Goal: Task Accomplishment & Management: Complete application form

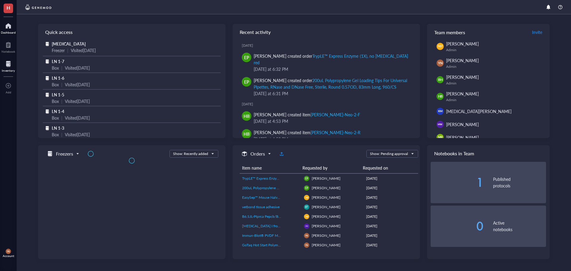
click at [11, 69] on div "Inventory" at bounding box center [8, 71] width 13 height 4
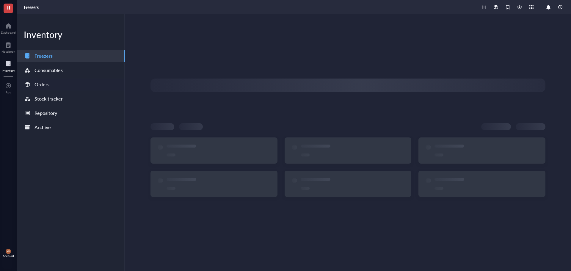
click at [51, 84] on div "Orders" at bounding box center [71, 85] width 108 height 12
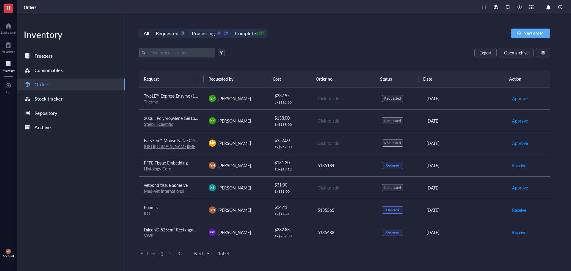
click at [175, 34] on div "Requested" at bounding box center [167, 33] width 23 height 8
click at [153, 29] on input "Requested 8" at bounding box center [153, 29] width 0 height 0
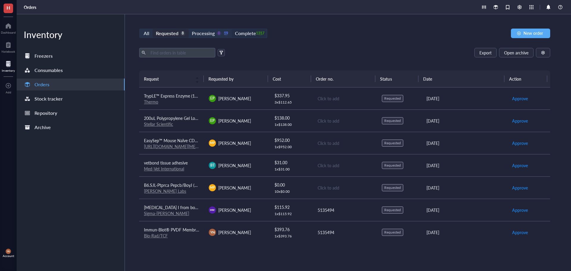
click at [258, 32] on div "1317" at bounding box center [260, 33] width 5 height 5
click at [232, 29] on input "Complete 1317" at bounding box center [232, 29] width 0 height 0
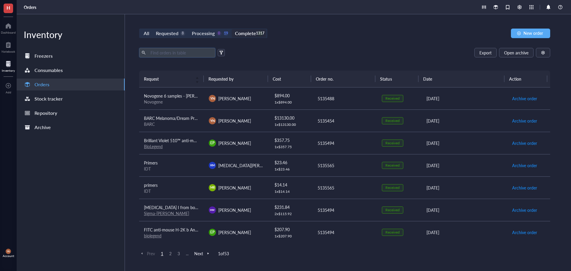
click at [192, 50] on input "text" at bounding box center [180, 52] width 65 height 9
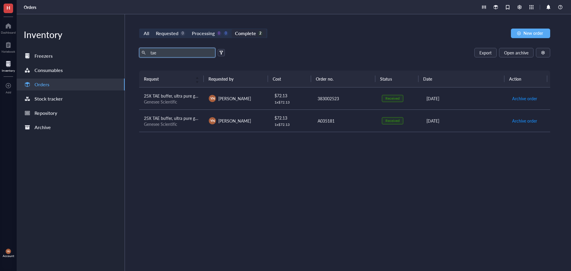
type input "tae"
click at [189, 96] on span "25X TAE buffer, ultra pure grade" at bounding box center [173, 96] width 59 height 6
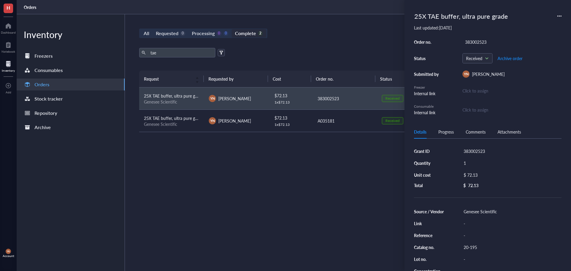
click at [558, 17] on icon at bounding box center [559, 16] width 4 height 4
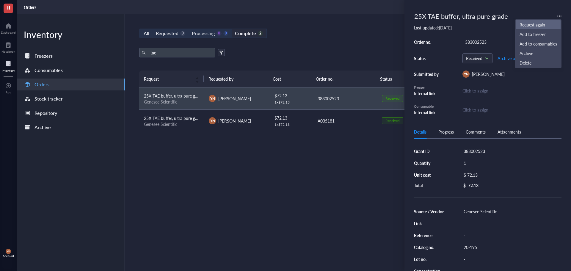
click at [533, 25] on span "Request again" at bounding box center [538, 24] width 37 height 7
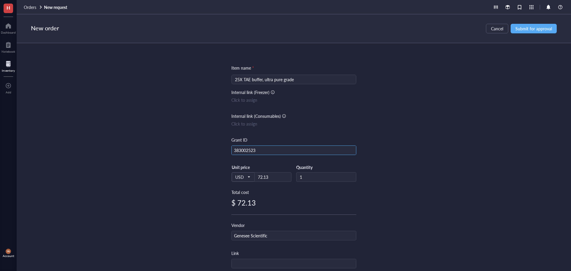
click at [252, 151] on input "383002523" at bounding box center [294, 151] width 124 height 10
type input "R37"
click at [303, 176] on input "1" at bounding box center [325, 176] width 59 height 9
type input "2"
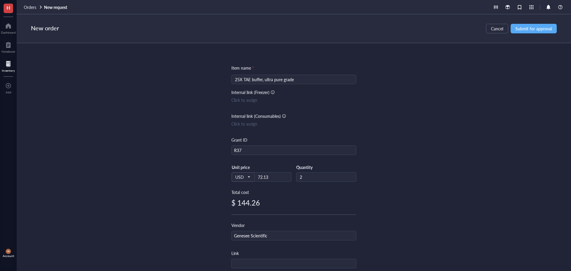
click at [404, 113] on div "Item name * 25X TAE buffer, ultra pure grade Internal link (Freezer) Click to a…" at bounding box center [294, 157] width 554 height 228
click at [533, 30] on span "Submit for approval" at bounding box center [533, 28] width 37 height 5
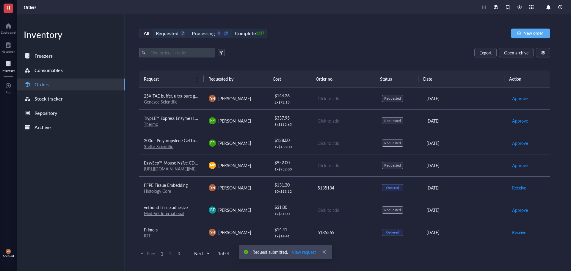
click at [258, 34] on div "1317" at bounding box center [260, 33] width 5 height 5
click at [232, 29] on input "Complete 1317" at bounding box center [232, 29] width 0 height 0
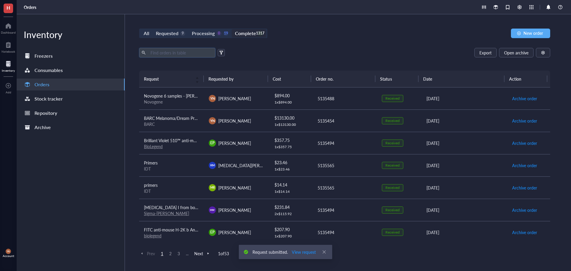
click at [184, 53] on input "text" at bounding box center [180, 52] width 65 height 9
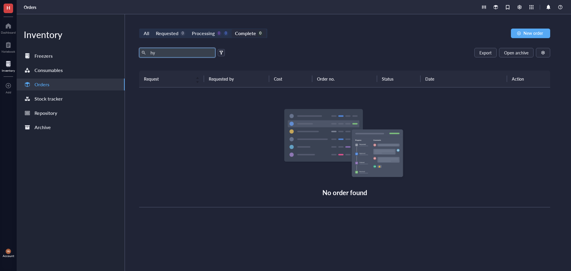
type input "h"
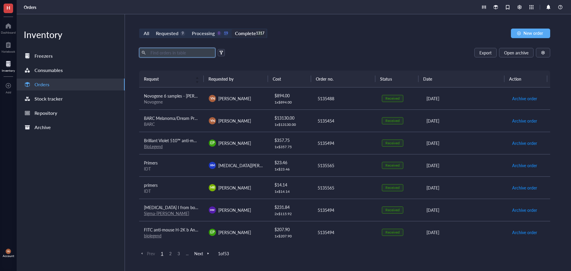
click at [298, 37] on div "All Requested 9 Processing 0 19 Complete 1317 New order" at bounding box center [344, 34] width 411 height 10
click at [533, 31] on span "New order" at bounding box center [533, 33] width 20 height 5
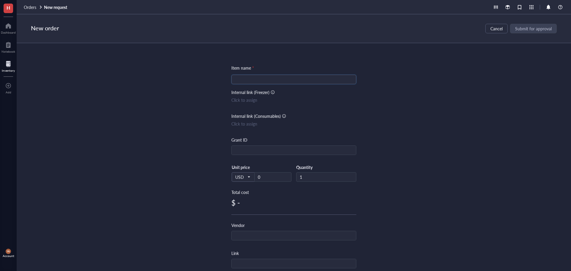
click at [259, 79] on input "search" at bounding box center [294, 79] width 118 height 9
paste input "Meridian Life Science HYPERLADDER IV 100 LANES"
type input "Meridian Life Science HYPERLADDER IV 100 LANES"
click at [253, 151] on input "text" at bounding box center [294, 151] width 124 height 10
type input "R37"
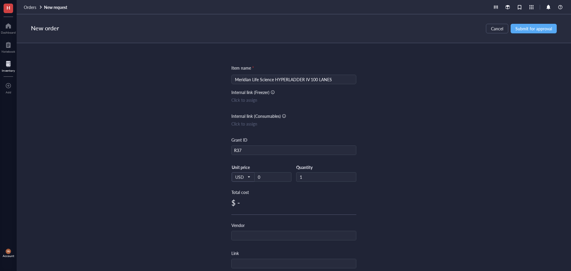
click at [452, 142] on div "Item name * Meridian Life Science HYPERLADDER IV 100 LANES Internal link (Freez…" at bounding box center [294, 157] width 554 height 228
click at [252, 238] on input "text" at bounding box center [294, 236] width 124 height 10
type input "[PERSON_NAME] Scientific"
click at [474, 172] on div "Item name * Meridian Life Science HYPERLADDER IV 100 LANES Internal link (Freez…" at bounding box center [294, 157] width 554 height 228
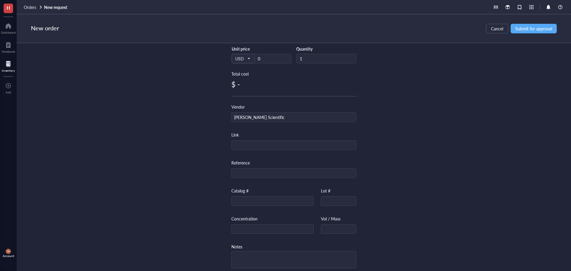
scroll to position [125, 0]
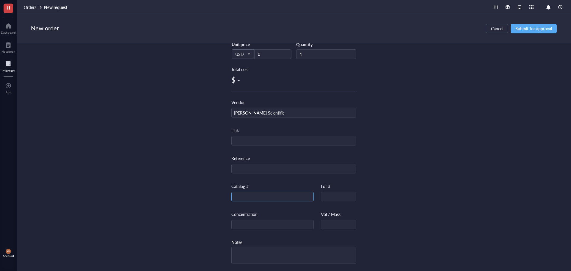
click at [241, 192] on input "text" at bounding box center [273, 197] width 82 height 10
paste input "NC9673237"
type input "NC9673237"
click at [475, 138] on div "Item name * Meridian Life Science HYPERLADDER IV 100 LANES Internal link (Freez…" at bounding box center [294, 157] width 554 height 228
click at [522, 29] on span "Submit for approval" at bounding box center [533, 28] width 37 height 5
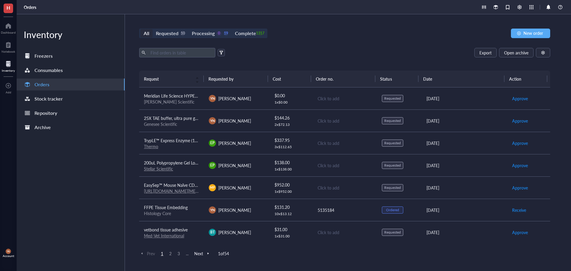
click at [288, 37] on div "All Requested 10 Processing 0 19 Complete 1317 New order" at bounding box center [344, 34] width 411 height 10
click at [176, 33] on div "Requested" at bounding box center [167, 33] width 23 height 8
click at [153, 29] on input "Requested 10" at bounding box center [153, 29] width 0 height 0
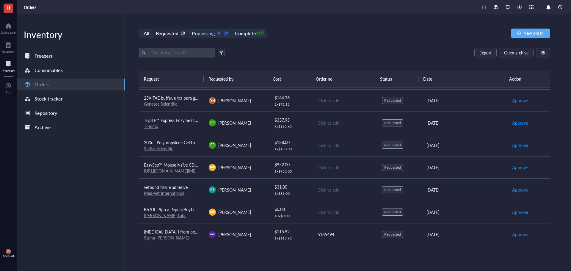
scroll to position [30, 0]
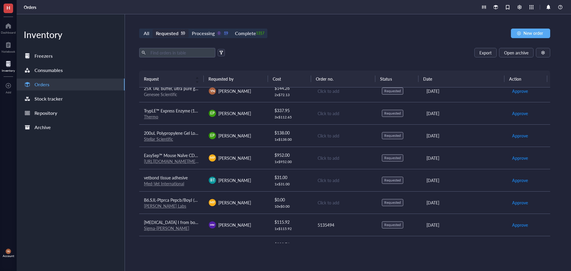
click at [196, 180] on div "vetbond tissue adhesive" at bounding box center [171, 177] width 55 height 7
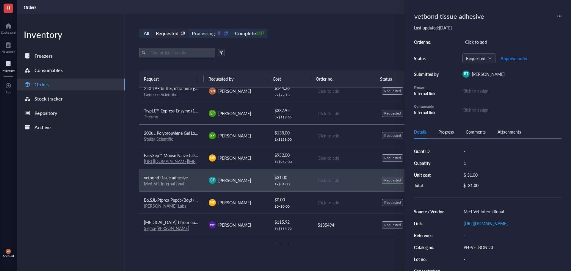
scroll to position [68, 0]
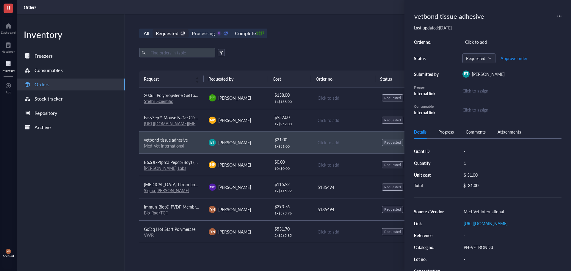
drag, startPoint x: 314, startPoint y: 47, endPoint x: 400, endPoint y: 71, distance: 89.0
click at [314, 47] on div "All Requested 10 Processing 0 19 Complete 1317 New order Export Open archive Re…" at bounding box center [345, 142] width 440 height 257
